Goal: Download file/media

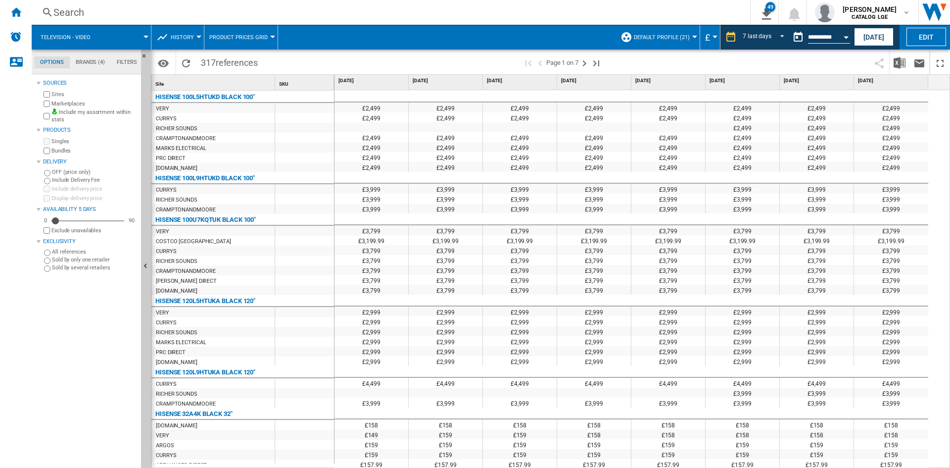
click at [659, 63] on span at bounding box center [740, 62] width 260 height 23
click at [864, 39] on button "[DATE]" at bounding box center [874, 37] width 40 height 18
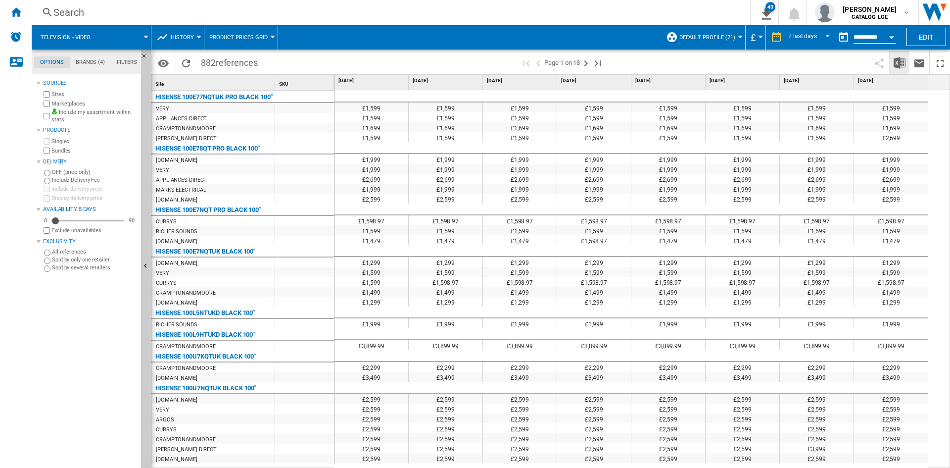
click at [906, 63] on button "Download in Excel" at bounding box center [900, 62] width 20 height 23
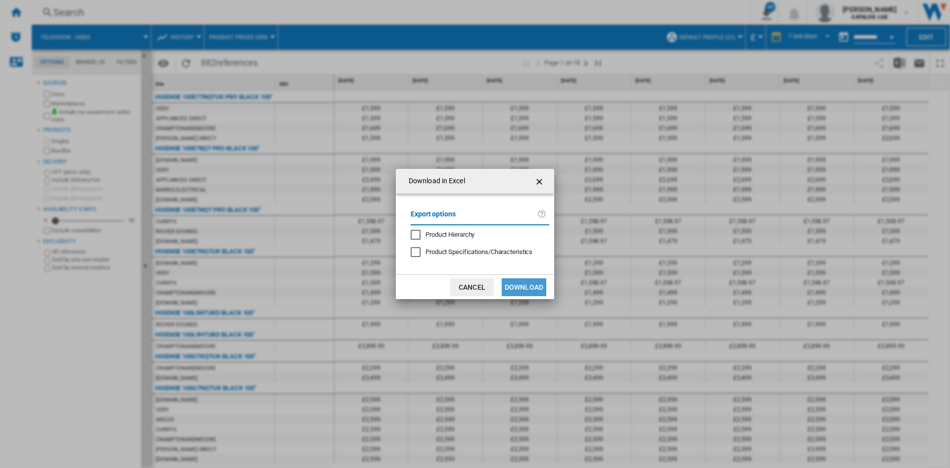
click at [521, 289] on button "Download" at bounding box center [524, 287] width 45 height 18
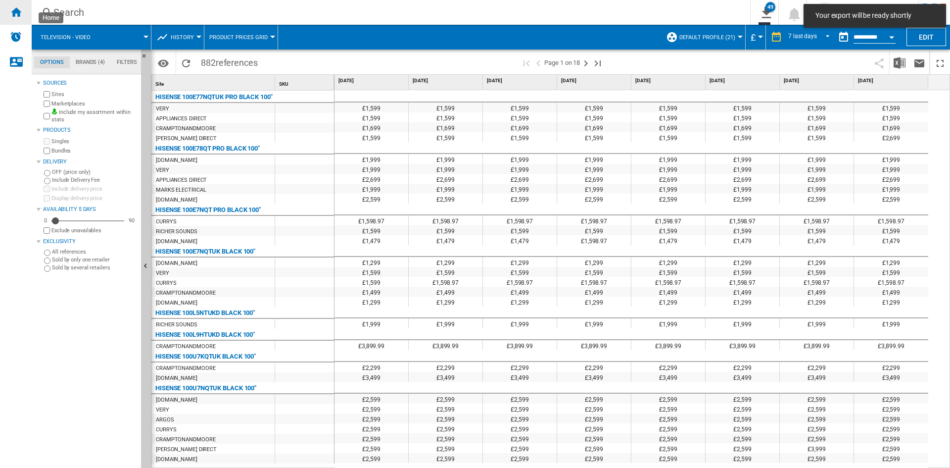
click at [16, 11] on ng-md-icon "Home" at bounding box center [16, 12] width 12 height 12
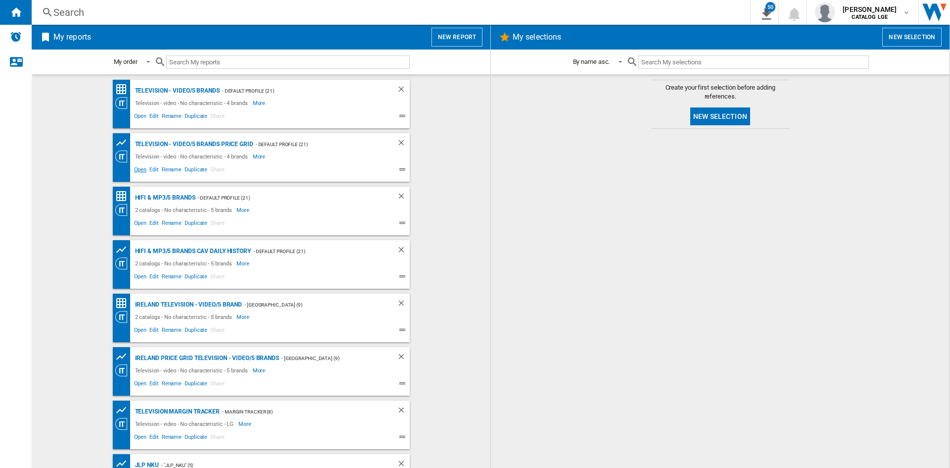
click at [141, 175] on span "Open" at bounding box center [141, 171] width 16 height 12
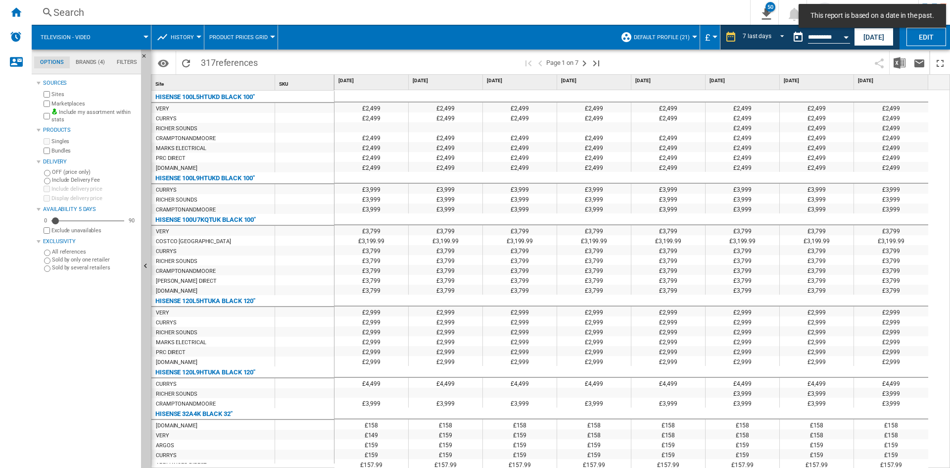
click at [878, 29] on md-toast "This report is based on a date in the past." at bounding box center [872, 16] width 155 height 32
click at [10, 14] on ng-md-icon "Home" at bounding box center [16, 12] width 12 height 12
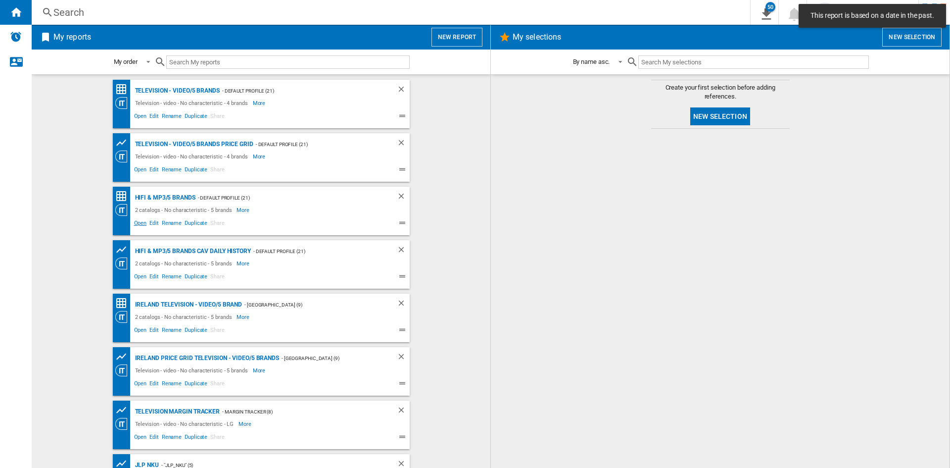
click at [139, 221] on span "Open" at bounding box center [141, 224] width 16 height 12
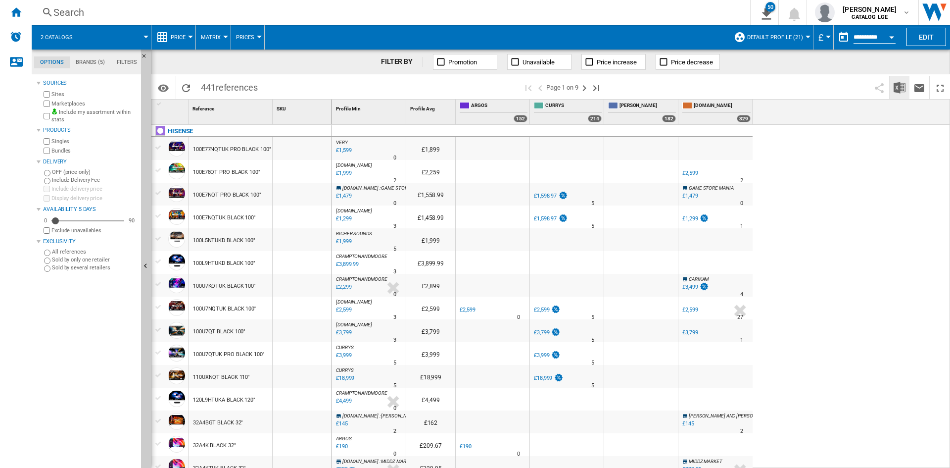
click at [902, 85] on img "Download in Excel" at bounding box center [899, 88] width 12 height 12
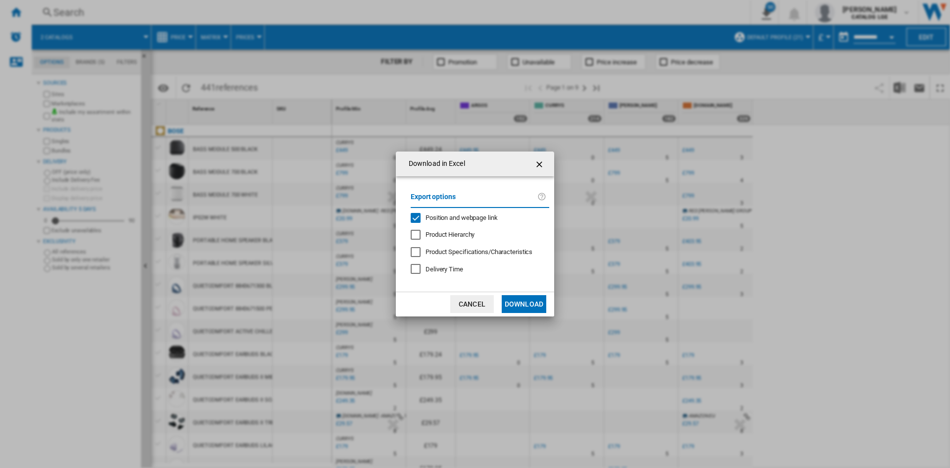
click at [460, 219] on span "Position and webpage link" at bounding box center [461, 217] width 72 height 7
click at [539, 305] on button "Download" at bounding box center [524, 304] width 45 height 18
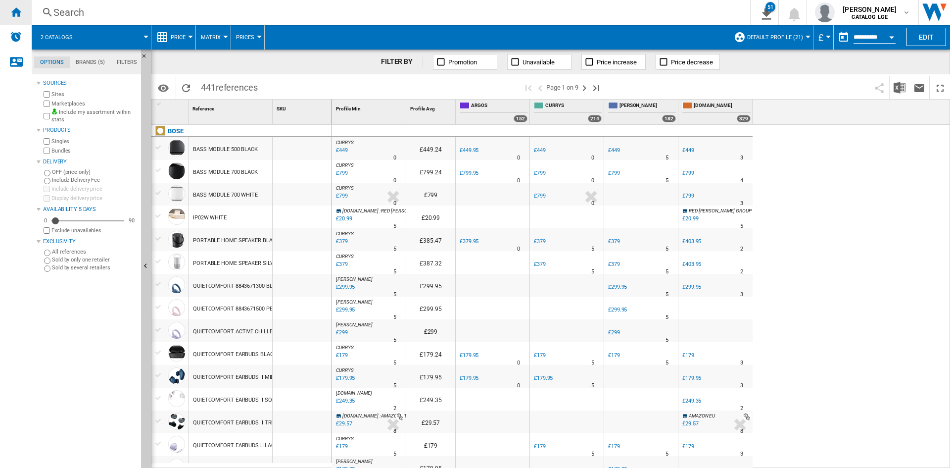
click at [19, 19] on div "Home" at bounding box center [16, 12] width 32 height 25
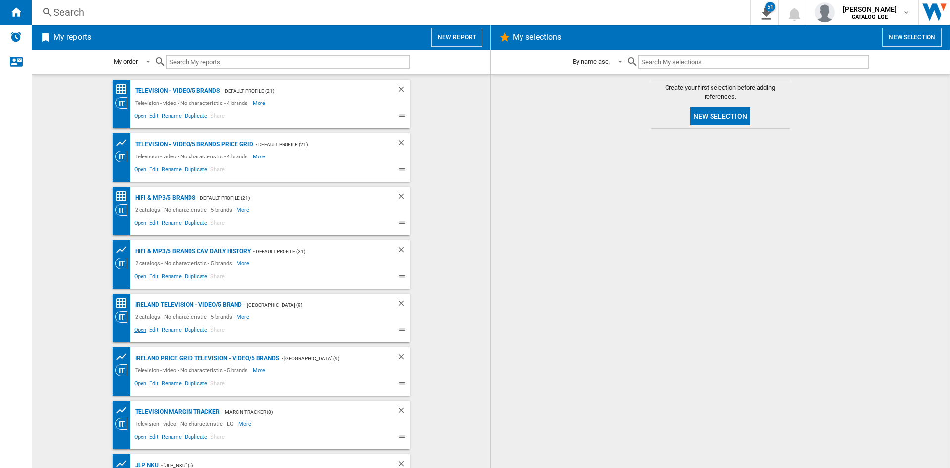
click at [139, 331] on span "Open" at bounding box center [141, 331] width 16 height 12
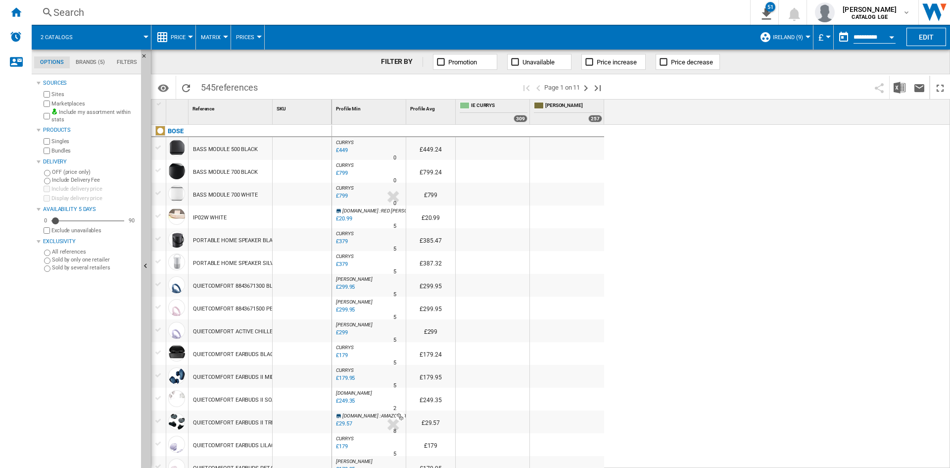
click at [820, 39] on span "£" at bounding box center [820, 37] width 5 height 10
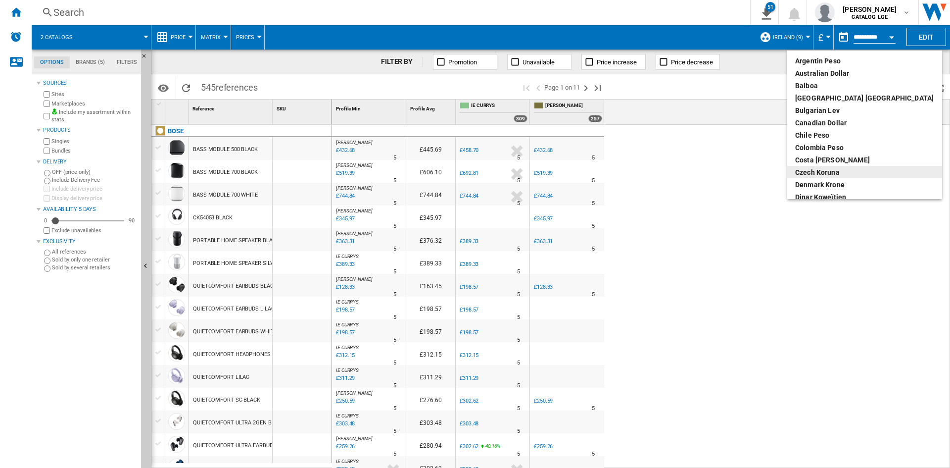
scroll to position [99, 0]
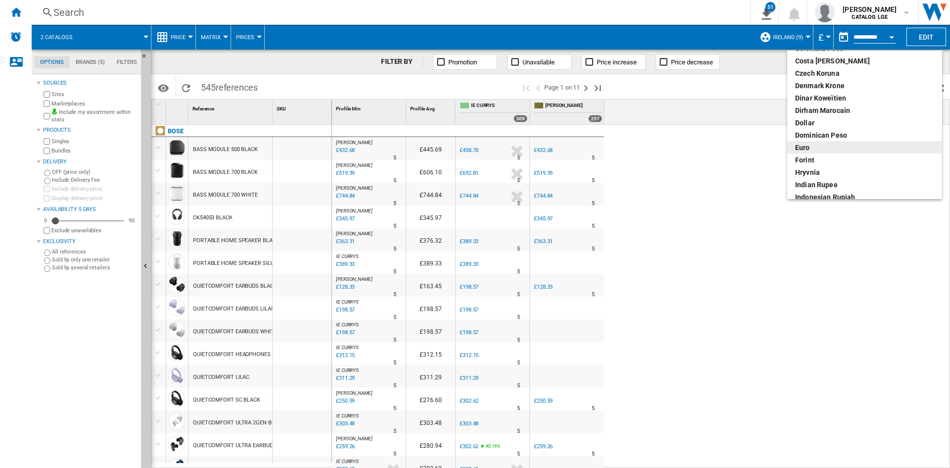
click at [817, 148] on div "euro" at bounding box center [864, 147] width 139 height 10
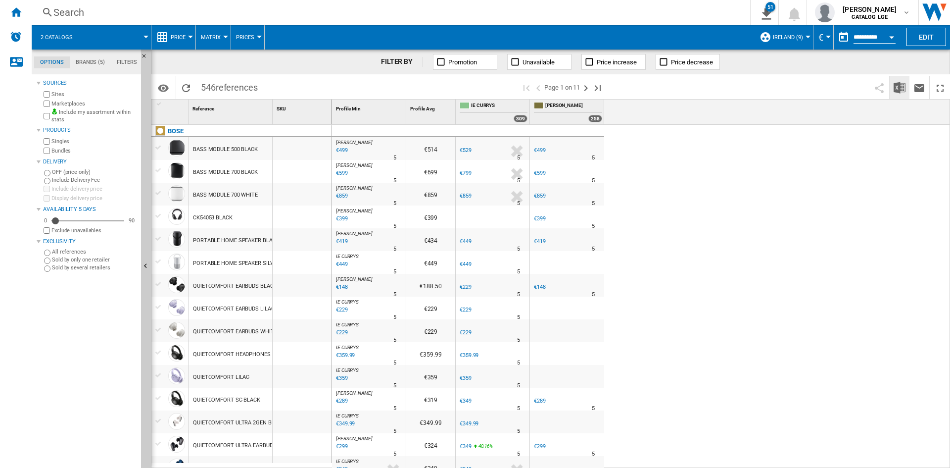
click at [903, 91] on img "Download in Excel" at bounding box center [899, 88] width 12 height 12
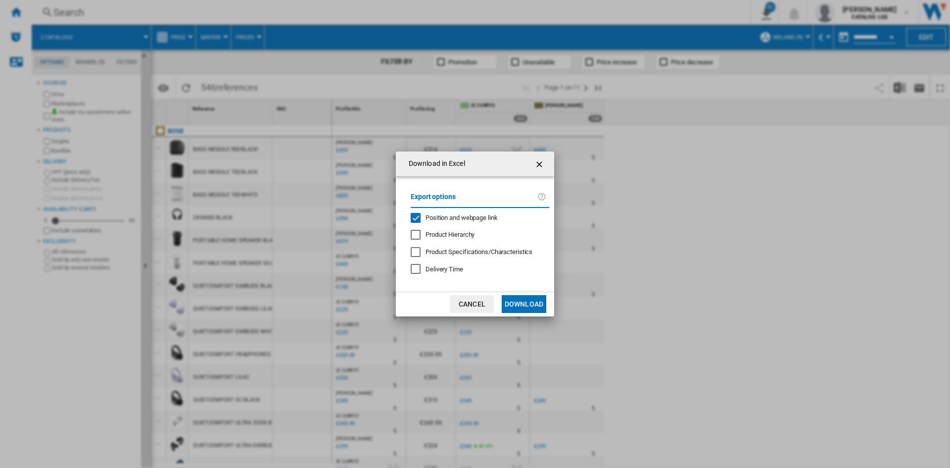
click at [448, 217] on span "Position and webpage link" at bounding box center [461, 217] width 72 height 7
click at [537, 306] on button "Download" at bounding box center [524, 304] width 45 height 18
